Goal: Task Accomplishment & Management: Check status

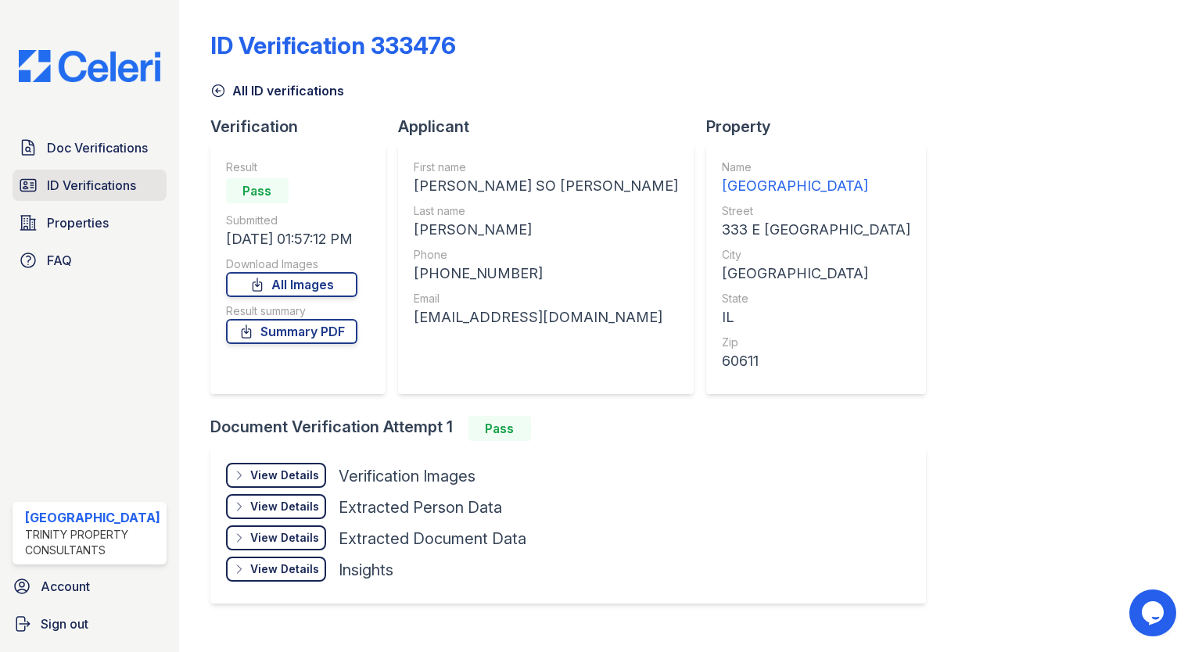
drag, startPoint x: 0, startPoint y: 0, endPoint x: 100, endPoint y: 185, distance: 210.0
click at [100, 185] on span "ID Verifications" at bounding box center [91, 185] width 89 height 19
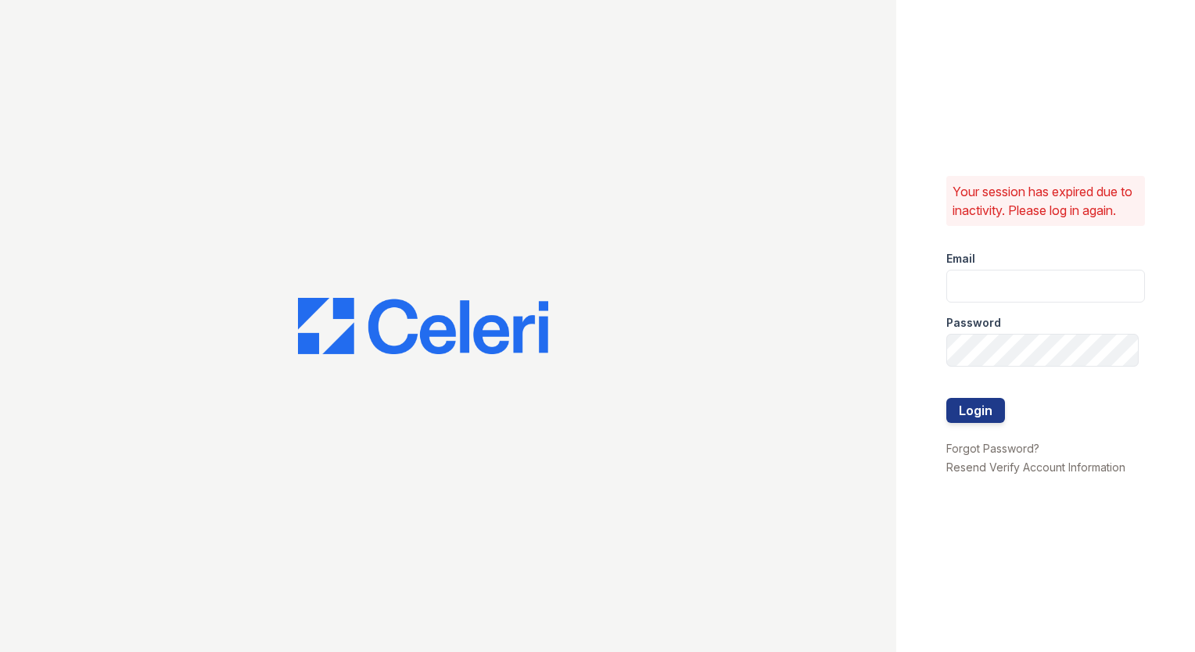
type input "[EMAIL_ADDRESS][DOMAIN_NAME]"
click at [964, 408] on button "Login" at bounding box center [975, 410] width 59 height 25
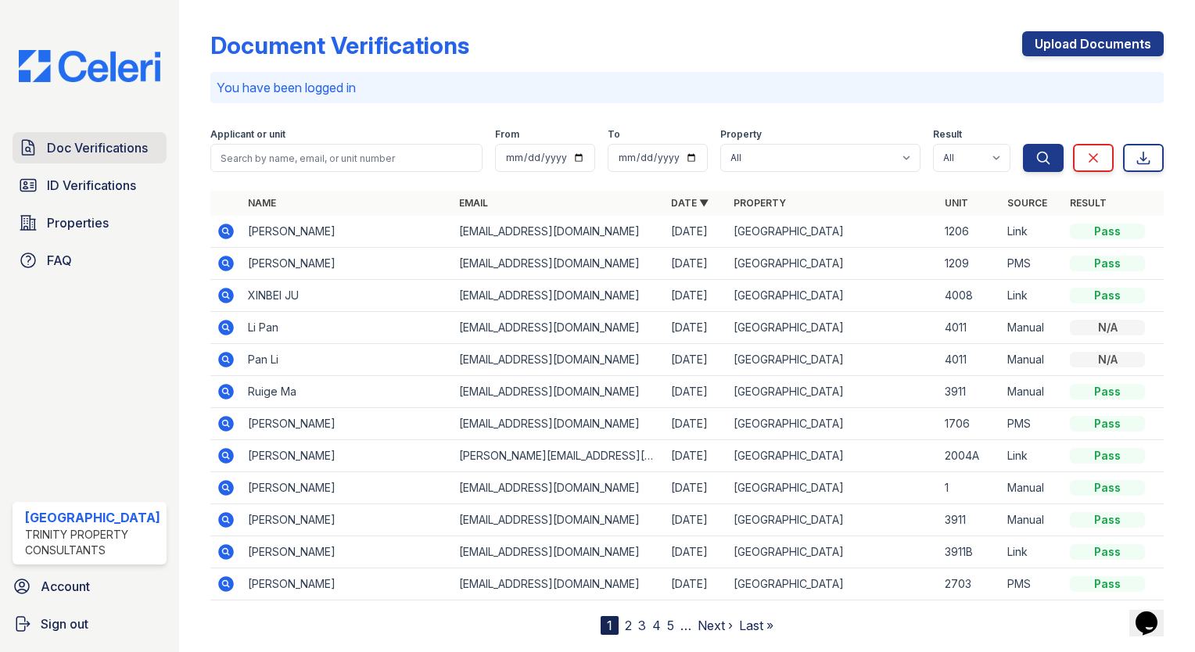
click at [108, 143] on span "Doc Verifications" at bounding box center [97, 147] width 101 height 19
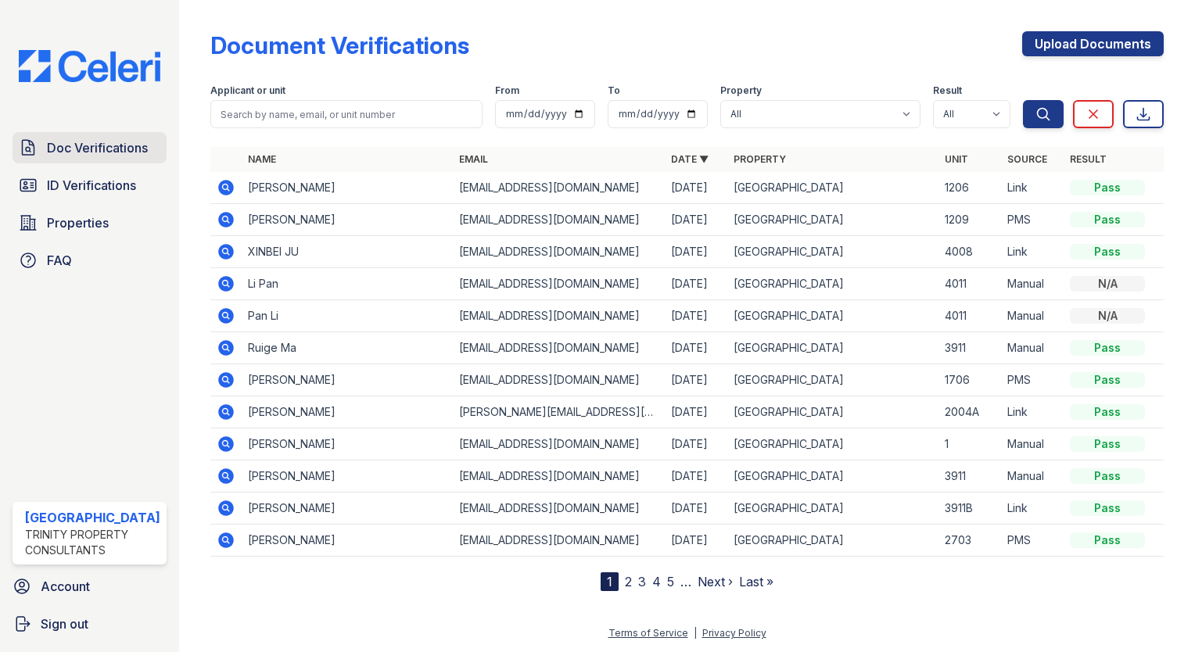
click at [67, 147] on span "Doc Verifications" at bounding box center [97, 147] width 101 height 19
click at [117, 119] on div "Doc Verifications ID Verifications Properties FAQ Arrive Streeterville Trinity …" at bounding box center [89, 326] width 179 height 652
click at [115, 132] on link "Doc Verifications" at bounding box center [90, 147] width 154 height 31
click at [115, 135] on link "Doc Verifications" at bounding box center [90, 147] width 154 height 31
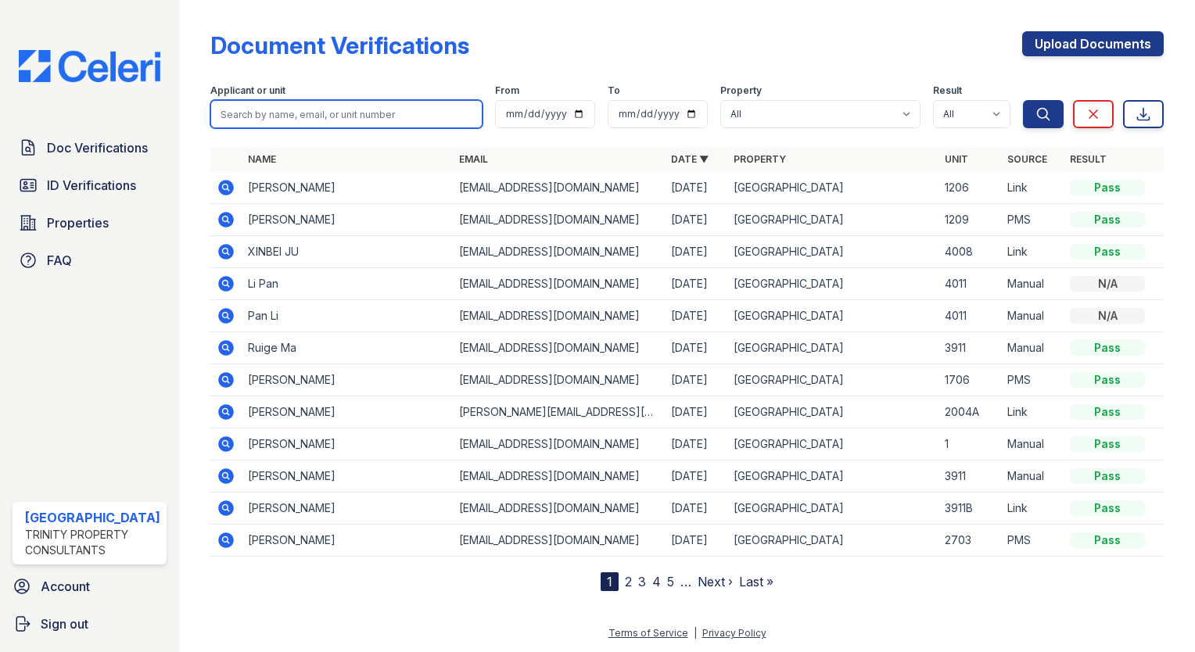
click at [307, 116] on input "search" at bounding box center [346, 114] width 272 height 28
click at [1023, 100] on button "Search" at bounding box center [1043, 114] width 41 height 28
type input "jose\"
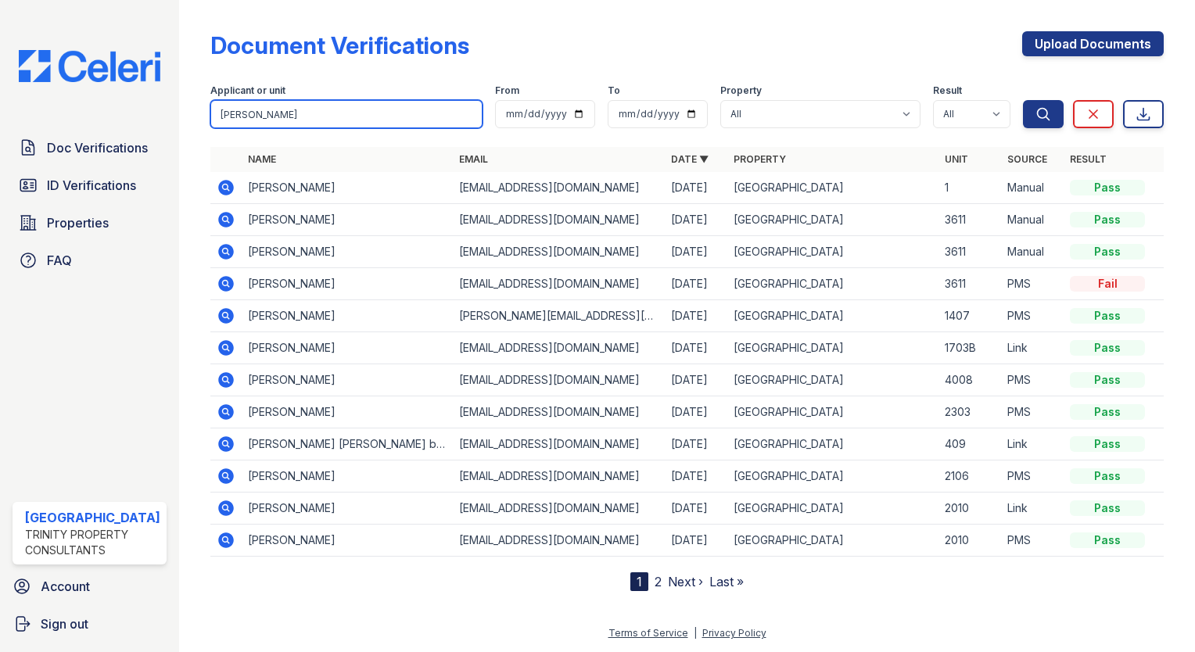
click at [295, 112] on input "jose" at bounding box center [346, 114] width 272 height 28
click at [1023, 100] on button "Search" at bounding box center [1043, 114] width 41 height 28
click at [218, 350] on icon at bounding box center [226, 348] width 16 height 16
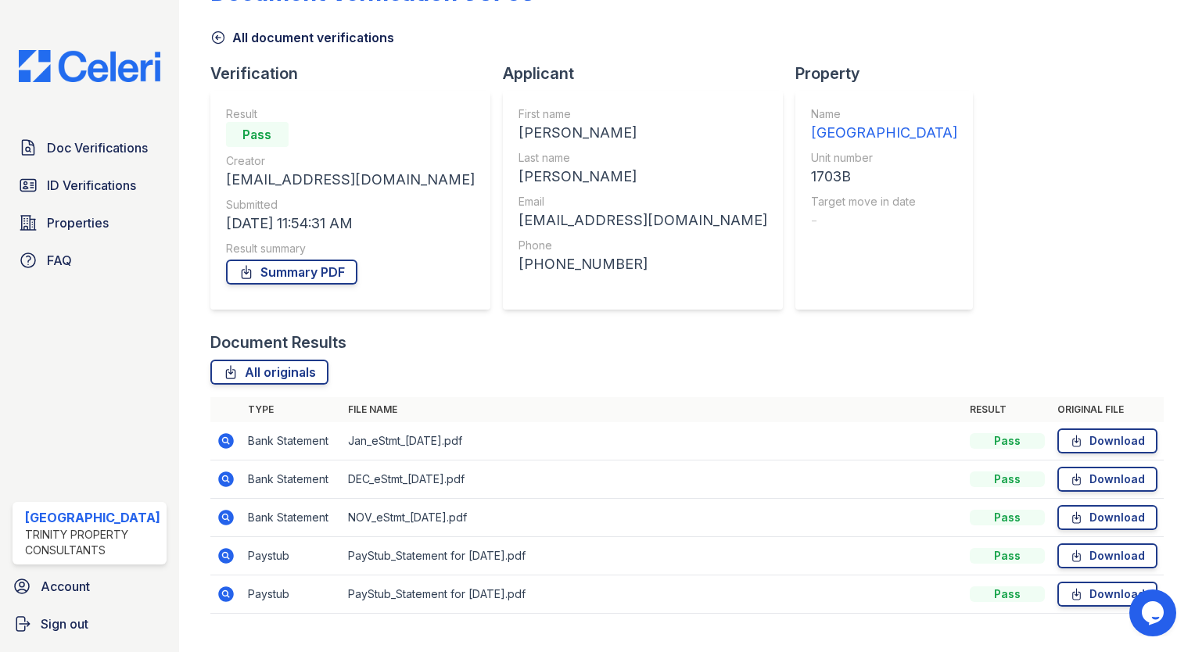
scroll to position [78, 0]
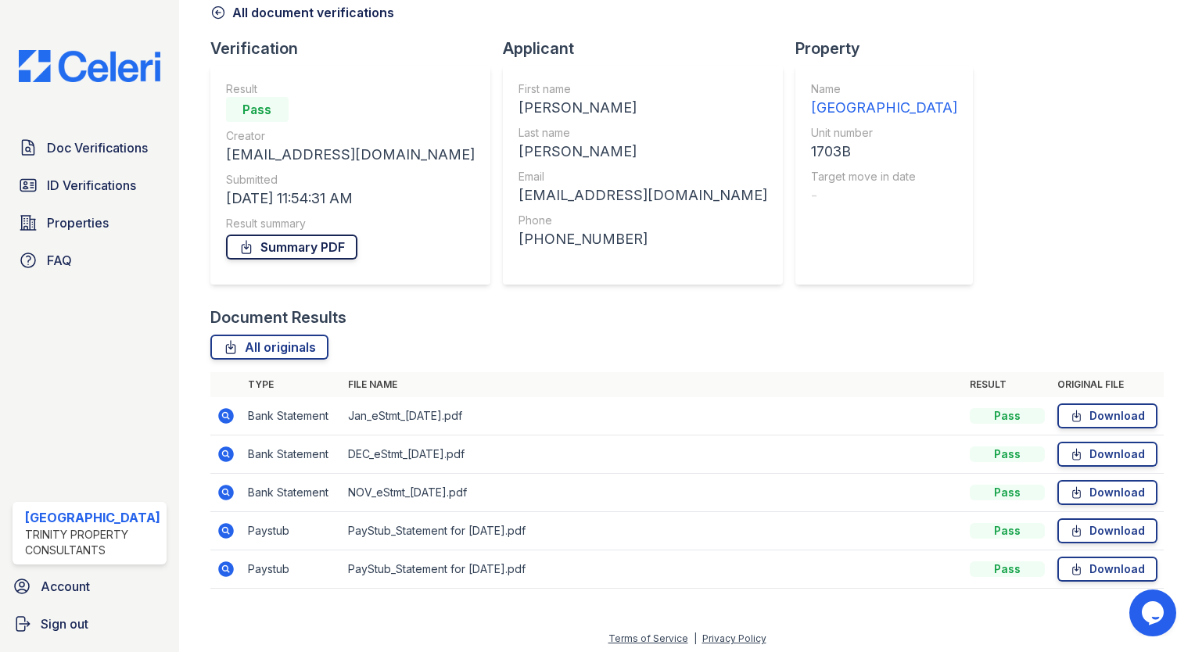
click at [298, 244] on link "Summary PDF" at bounding box center [291, 247] width 131 height 25
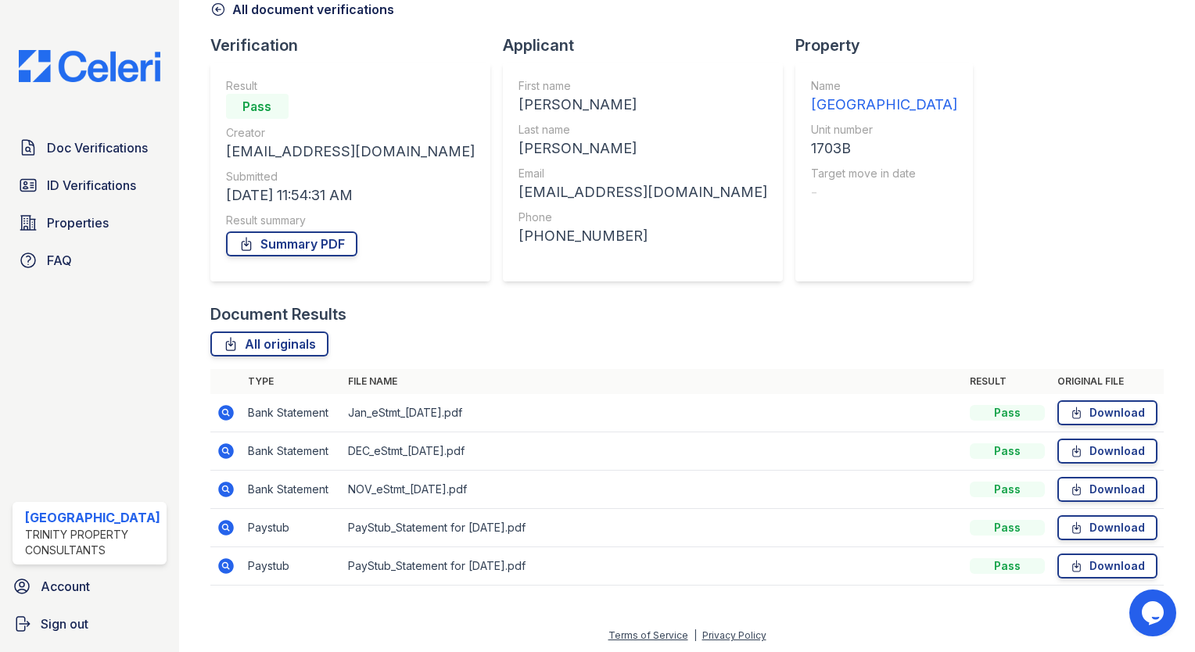
scroll to position [82, 0]
click at [1070, 411] on icon at bounding box center [1076, 412] width 13 height 16
click at [1089, 523] on link "Download" at bounding box center [1107, 527] width 100 height 25
click at [1101, 564] on link "Download" at bounding box center [1107, 565] width 100 height 25
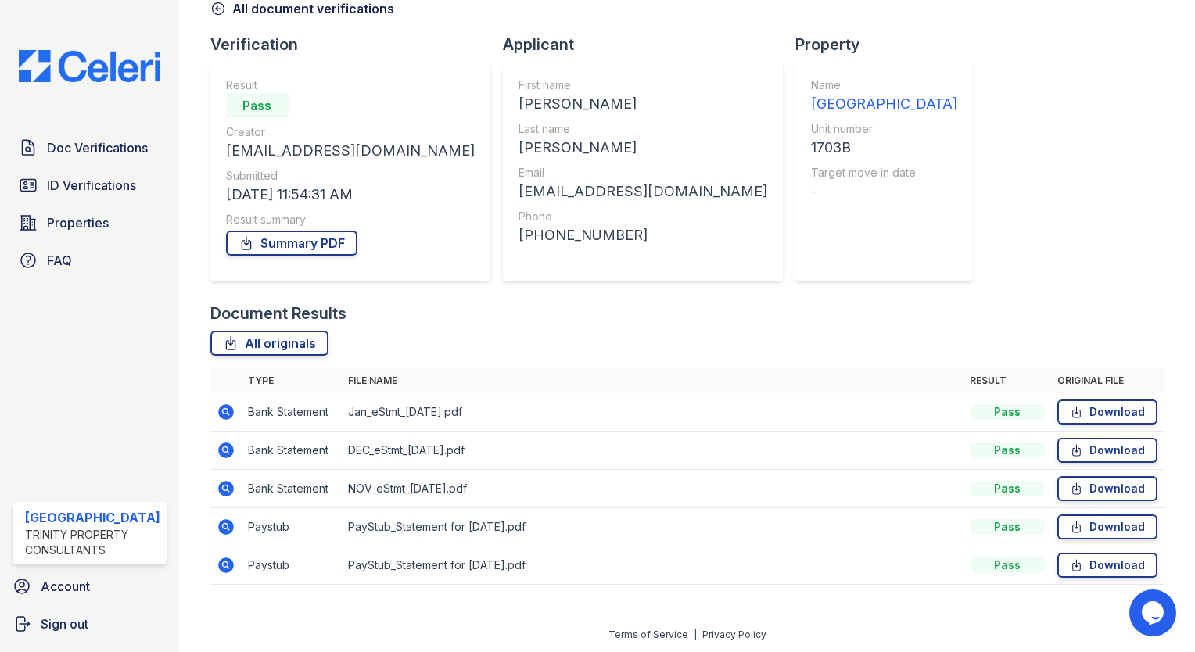
scroll to position [0, 0]
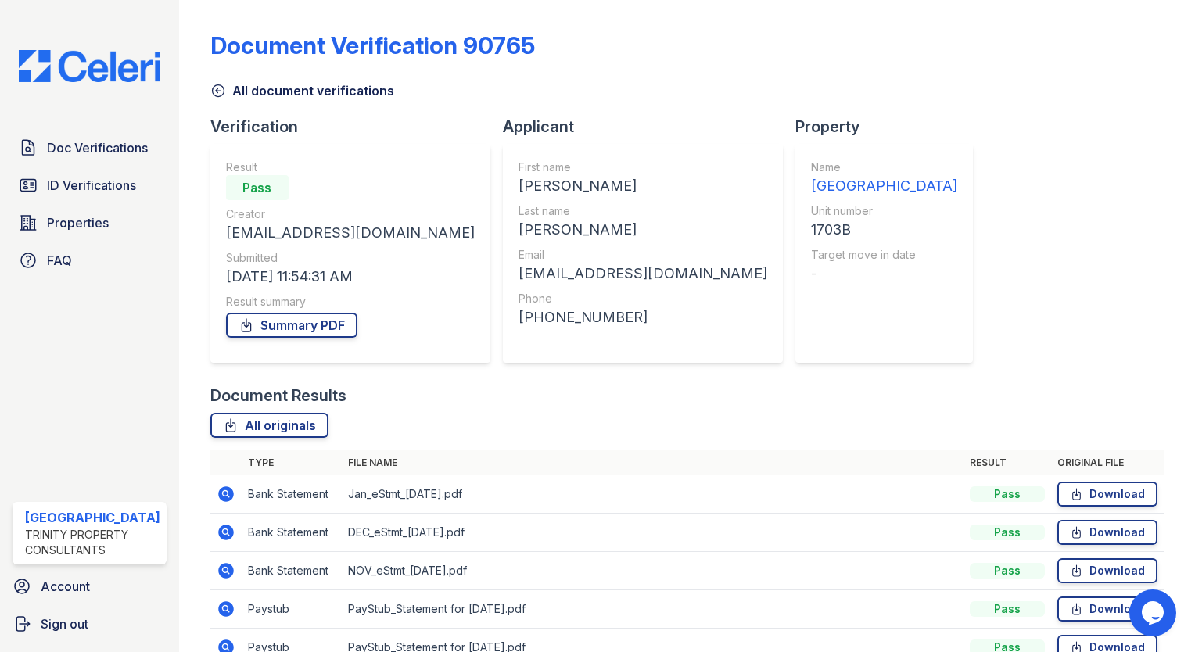
click at [1162, 52] on div "Document Verification 90765 All document verifications Verification Result Pass…" at bounding box center [687, 326] width 1016 height 652
click at [1180, 145] on div "Document Verification 90765 All document verifications Verification Result Pass…" at bounding box center [687, 326] width 1016 height 652
drag, startPoint x: 1179, startPoint y: 185, endPoint x: 1188, endPoint y: 207, distance: 24.3
click at [1187, 210] on main "Document Verification 90765 All document verifications Verification Result Pass…" at bounding box center [687, 326] width 1016 height 652
